Goal: Transaction & Acquisition: Purchase product/service

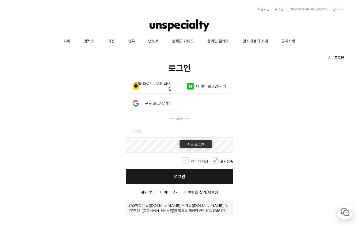
type input "flexjung@naver.com"
click at [190, 178] on link "로그인" at bounding box center [179, 176] width 107 height 15
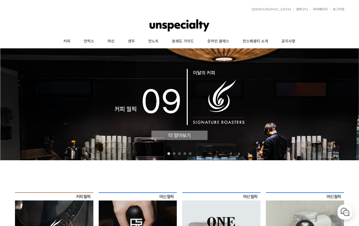
scroll to position [150, 0]
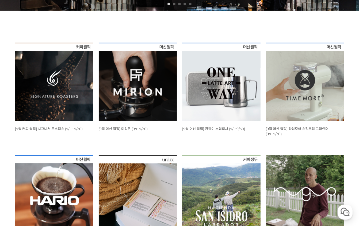
click at [171, 107] on img at bounding box center [138, 82] width 78 height 78
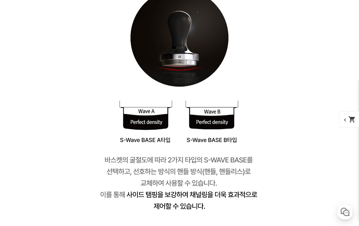
scroll to position [1835, 0]
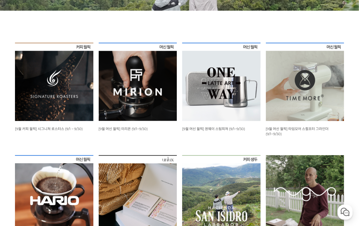
click at [209, 131] on li "WISH ADD OPTION 상품명 : [9월 머신 월픽] 원웨이 스팀피쳐 (9/1~9/30) 판매가 : 49,500원" at bounding box center [221, 88] width 84 height 91
click at [210, 130] on span "[9월 머신 월픽] 원웨이 스팀피쳐 (9/1~9/30)" at bounding box center [213, 129] width 63 height 4
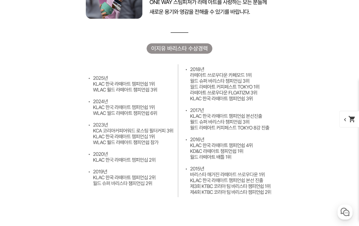
scroll to position [530, 0]
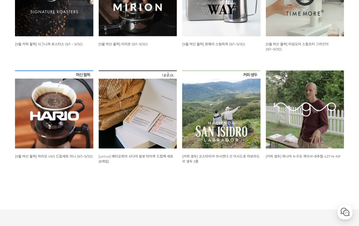
scroll to position [238, 0]
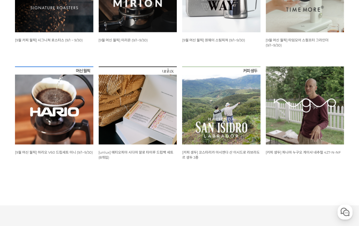
click at [287, 151] on span "[커피 생두] 파나마 누구오 게이샤 내추럴 427-N-NF" at bounding box center [303, 152] width 75 height 4
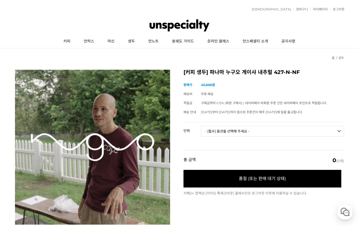
click at [254, 135] on select "- [필수] 옵션을 선택해 주세요 - ------------------- 50g [품절] 100g [품절] 500g [품절] 1kg [품절]" at bounding box center [272, 131] width 143 height 11
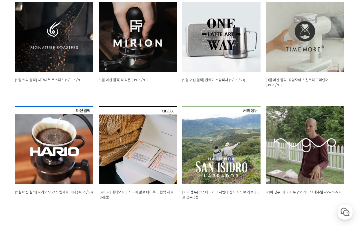
scroll to position [245, 0]
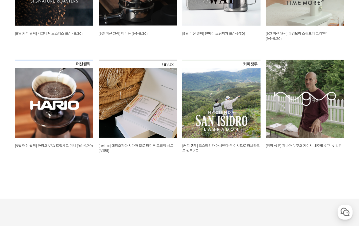
click at [251, 120] on img at bounding box center [221, 99] width 78 height 78
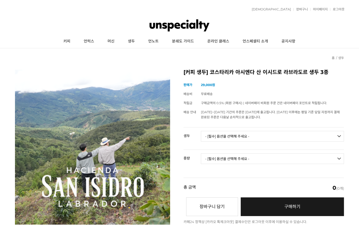
click at [243, 128] on td "- [필수] 옵션을 선택해 주세요 - ------------------- [GEOGRAPHIC_DATA] 아시엔다 산 이시드로 라브라도르 엘 …" at bounding box center [272, 139] width 143 height 22
click at [240, 135] on select "- [필수] 옵션을 선택해 주세요 - ------------------- 코스타리카 아시엔다 산 이시드로 라브라도르 엘 세드로 게이샤 무산소 …" at bounding box center [272, 136] width 143 height 11
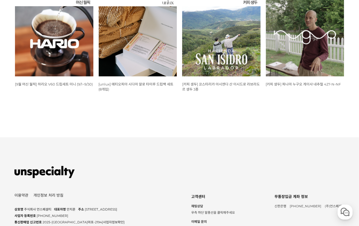
scroll to position [115, 0]
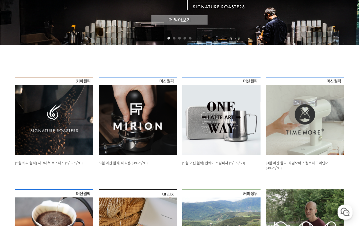
click at [79, 98] on img at bounding box center [54, 116] width 78 height 78
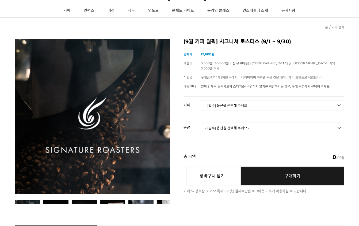
scroll to position [67, 0]
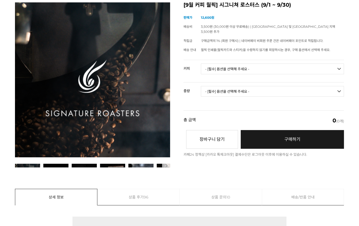
click at [232, 68] on td "- [필수] 옵션을 선택해 주세요 - ------------------- 언스페셜티 분쇄도 가이드 종이(주문 1건당 최대 1개 제공) 월픽 인…" at bounding box center [272, 71] width 143 height 22
click at [232, 66] on select "- [필수] 옵션을 선택해 주세요 - ------------------- 언스페셜티 분쇄도 가이드 종이(주문 1건당 최대 1개 제공) 월픽 인…" at bounding box center [272, 69] width 143 height 11
click at [201, 64] on select "- [필수] 옵션을 선택해 주세요 - ------------------- 언스페셜티 분쇄도 가이드 종이(주문 1건당 최대 1개 제공) 월픽 인…" at bounding box center [272, 69] width 143 height 11
click at [236, 60] on td "- [필수] 옵션을 선택해 주세요 - ------------------- 언스페셜티 분쇄도 가이드 종이(주문 1건당 최대 1개 제공) 월픽 인…" at bounding box center [272, 71] width 143 height 22
click at [233, 64] on select "- [필수] 옵션을 선택해 주세요 - ------------------- 언스페셜티 분쇄도 가이드 종이(주문 1건당 최대 1개 제공) 월픽 인…" at bounding box center [272, 69] width 143 height 11
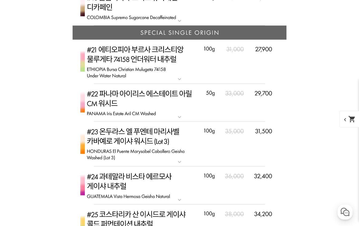
scroll to position [2140, 0]
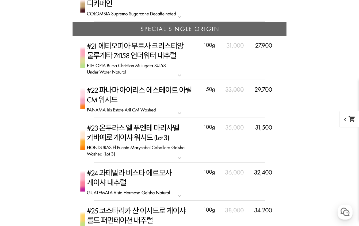
click at [183, 111] on mat-icon "expand_more" at bounding box center [179, 113] width 11 height 6
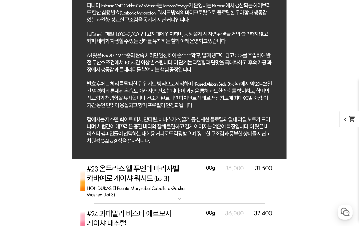
scroll to position [2485, 0]
